Goal: Information Seeking & Learning: Learn about a topic

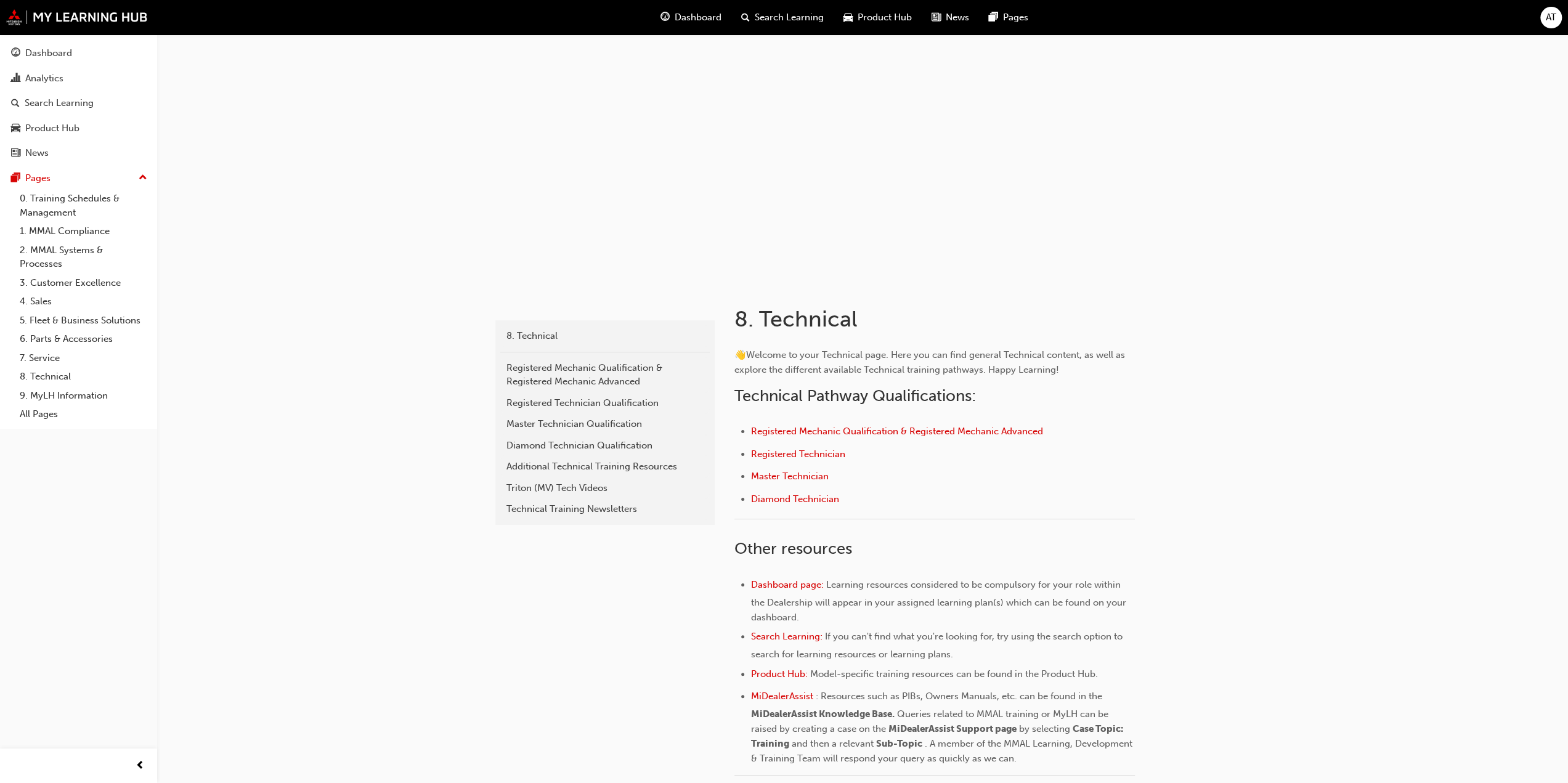
click at [560, 483] on div "Triton (MV) Tech Videos" at bounding box center [604, 488] width 197 height 14
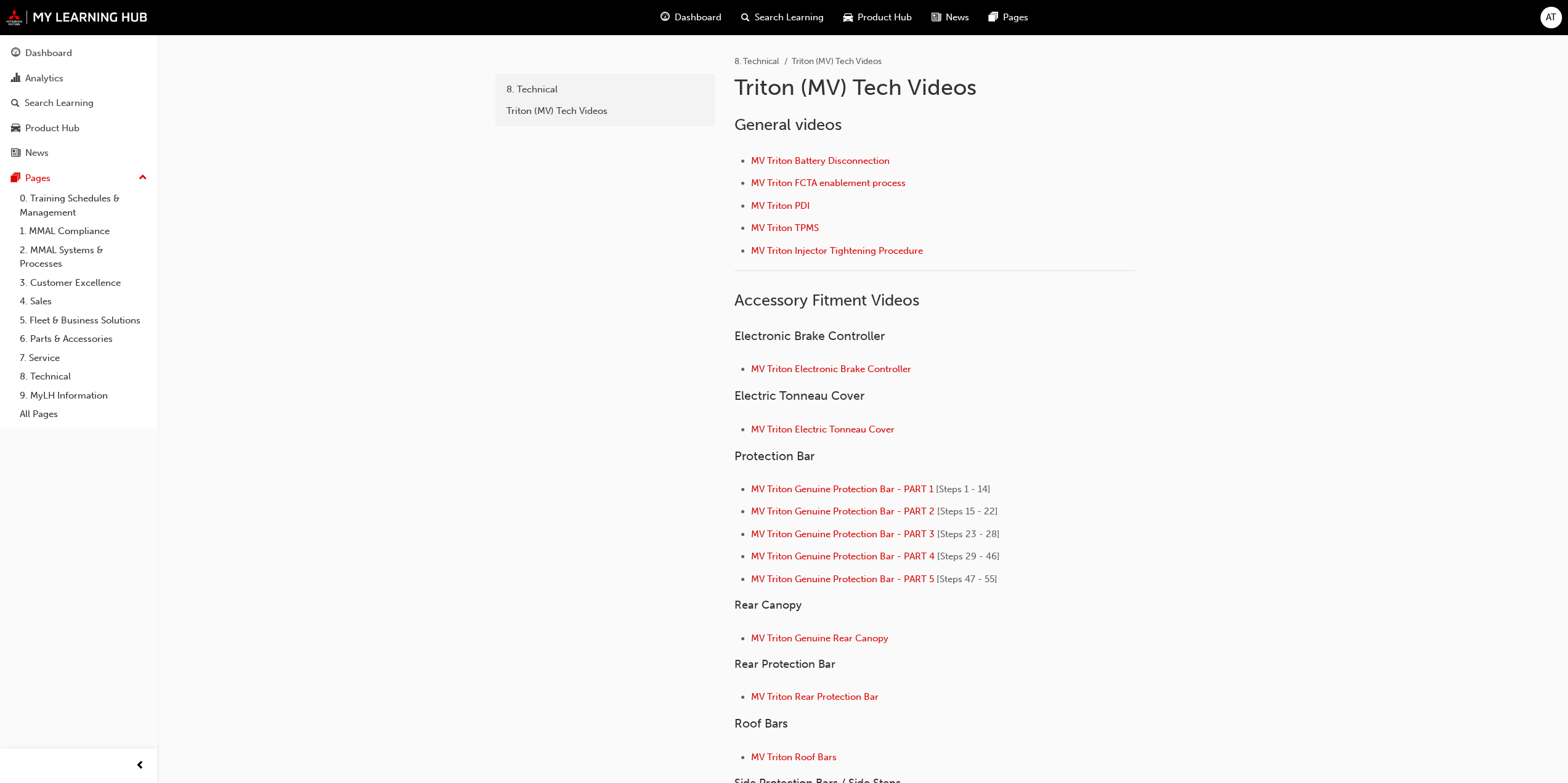
drag, startPoint x: 835, startPoint y: 424, endPoint x: 967, endPoint y: 452, distance: 134.9
click at [1015, 457] on h3 "Protection Bar" at bounding box center [934, 456] width 400 height 14
click at [796, 425] on span "MV Triton Electric Tonneau Cover" at bounding box center [822, 429] width 143 height 11
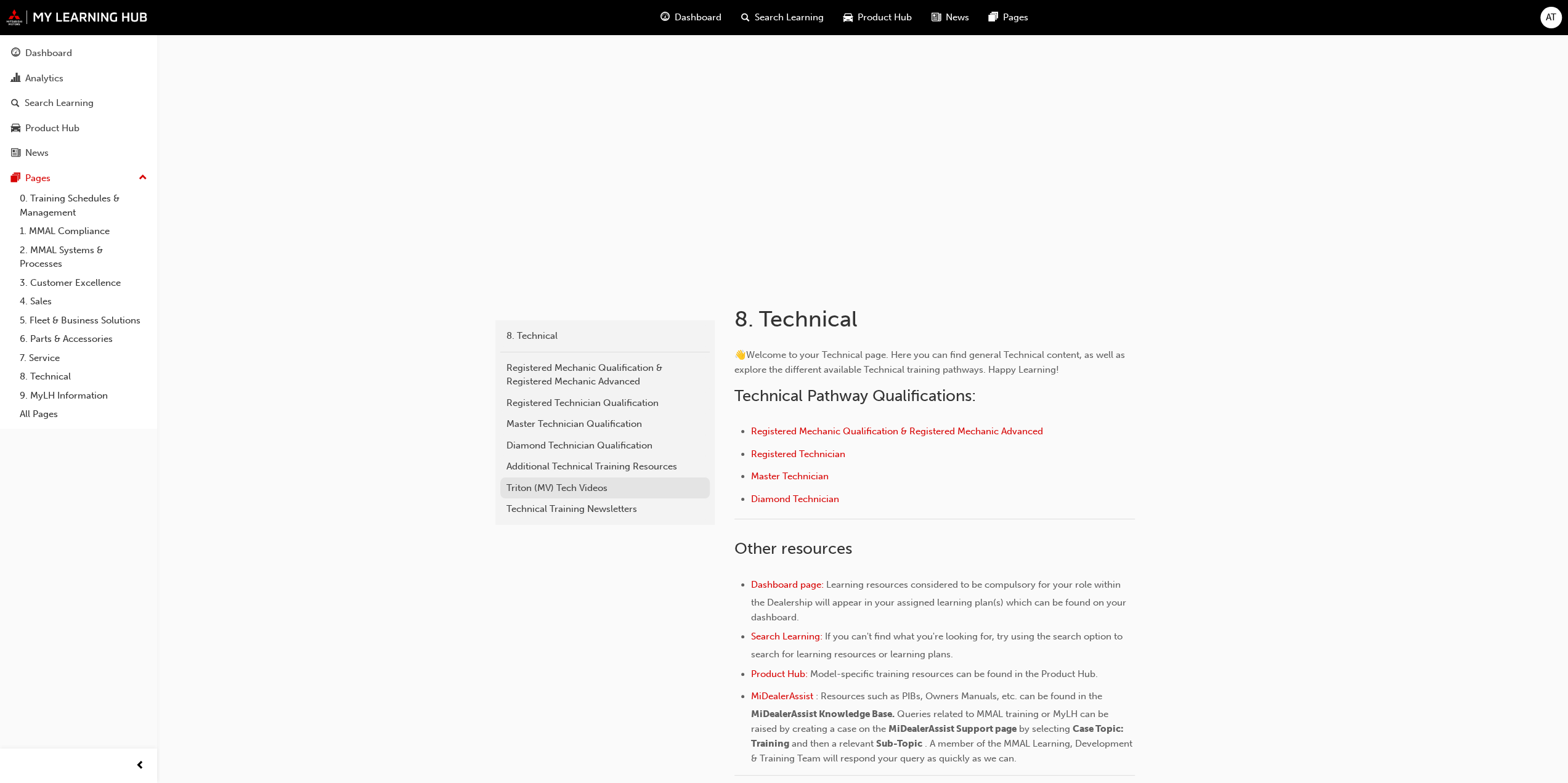
click at [564, 483] on div "Triton (MV) Tech Videos" at bounding box center [604, 488] width 197 height 14
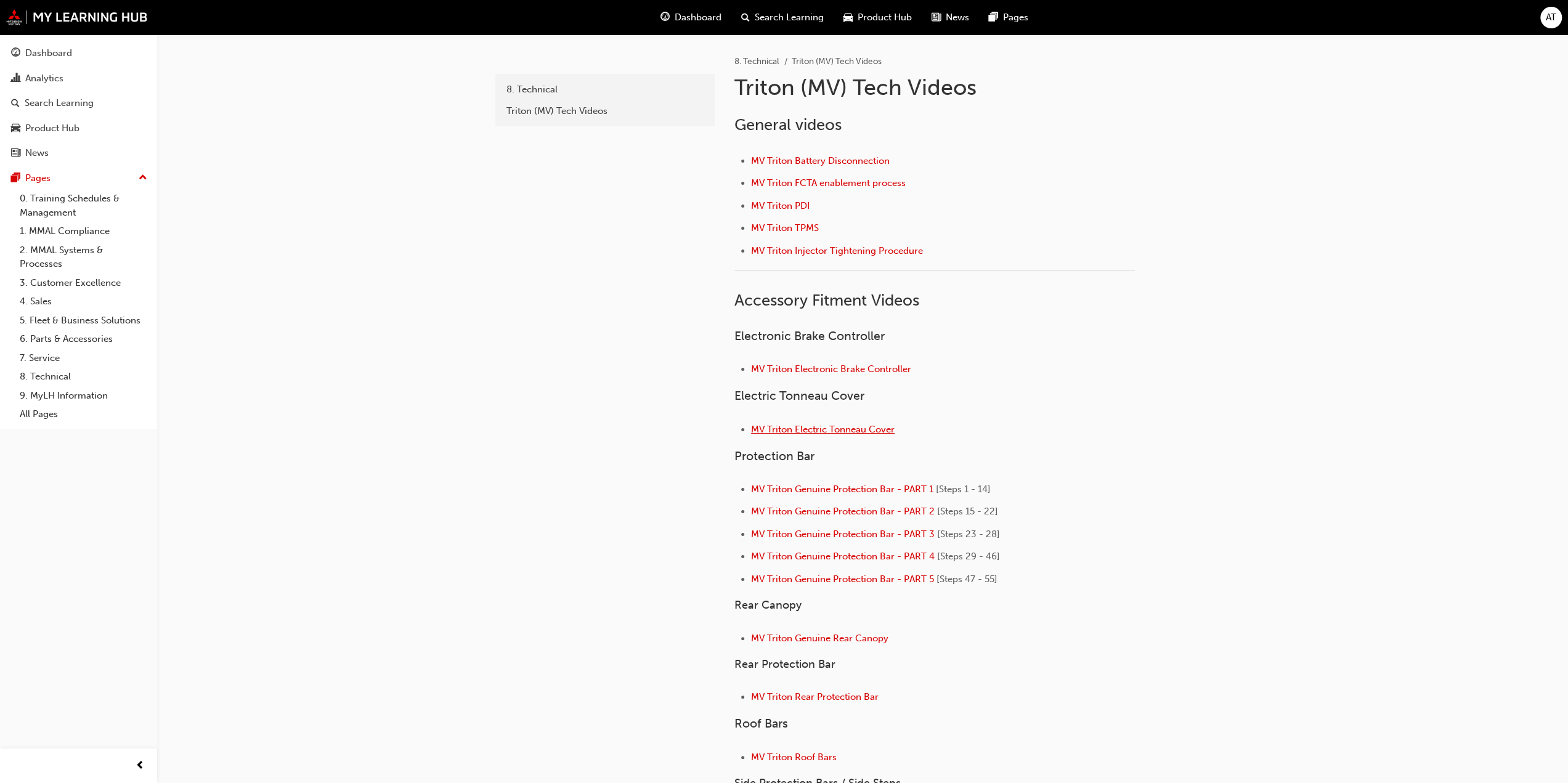
click at [842, 428] on span "MV Triton Electric Tonneau Cover" at bounding box center [822, 429] width 143 height 11
